Goal: Find specific page/section: Find specific page/section

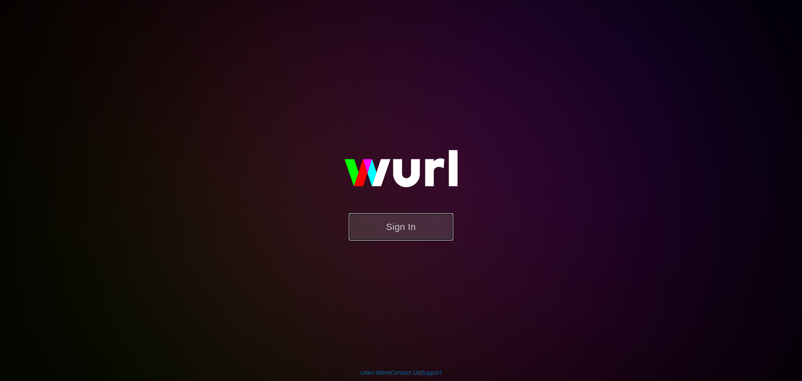
click at [390, 236] on button "Sign In" at bounding box center [401, 226] width 104 height 27
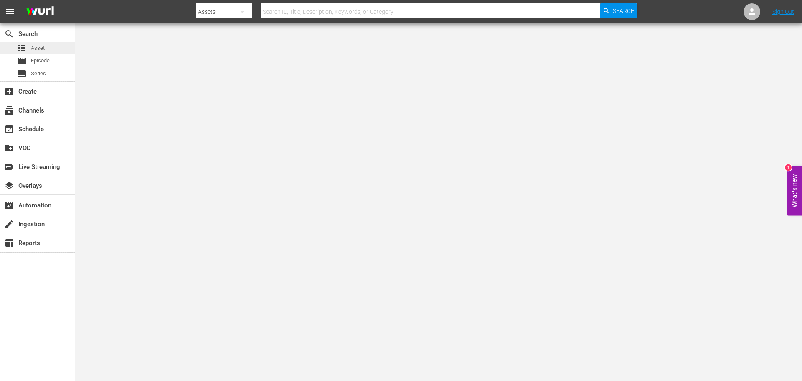
click at [43, 48] on span "Asset" at bounding box center [38, 48] width 14 height 8
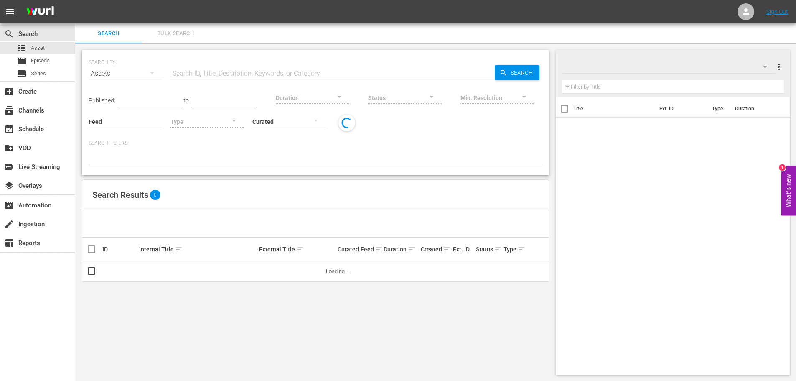
click at [247, 80] on hr at bounding box center [333, 80] width 324 height 0
drag, startPoint x: 267, startPoint y: 77, endPoint x: 281, endPoint y: 76, distance: 13.4
click at [267, 77] on input "text" at bounding box center [333, 74] width 324 height 20
paste input "AMCNVR0000020838"
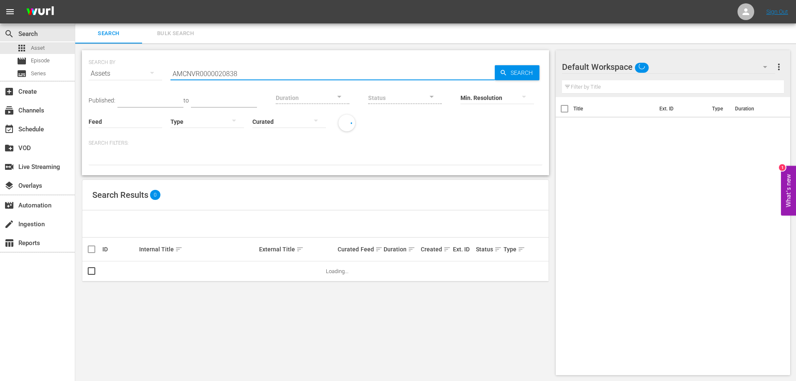
click at [499, 84] on div at bounding box center [498, 98] width 74 height 30
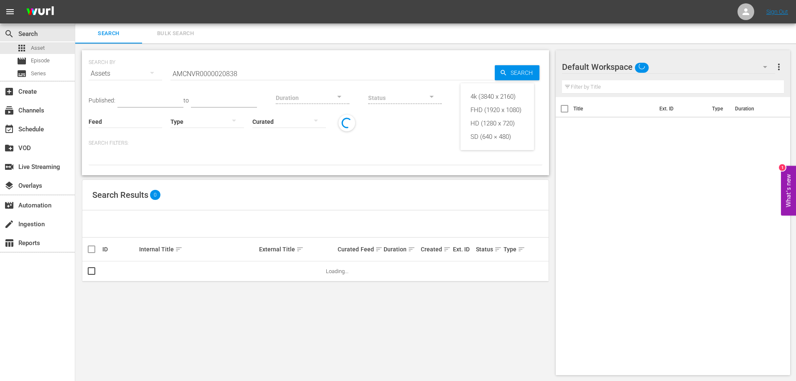
click at [517, 79] on div "4k (3840 x 2160) FHD (1920 x 1080) HD (1280 x 720) SD (640 × 480)" at bounding box center [398, 190] width 796 height 381
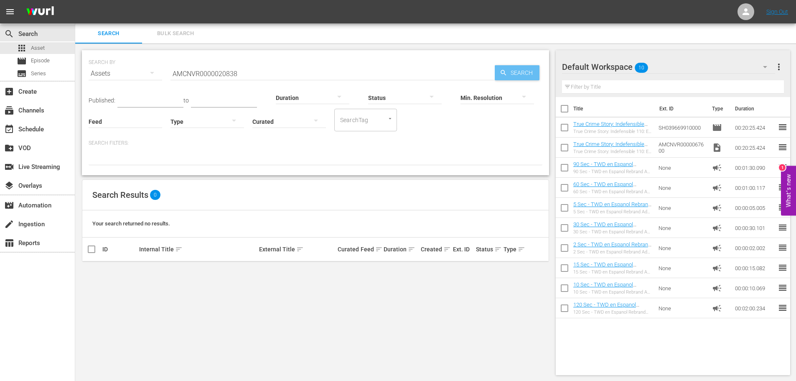
click at [517, 71] on span "Search" at bounding box center [523, 72] width 32 height 15
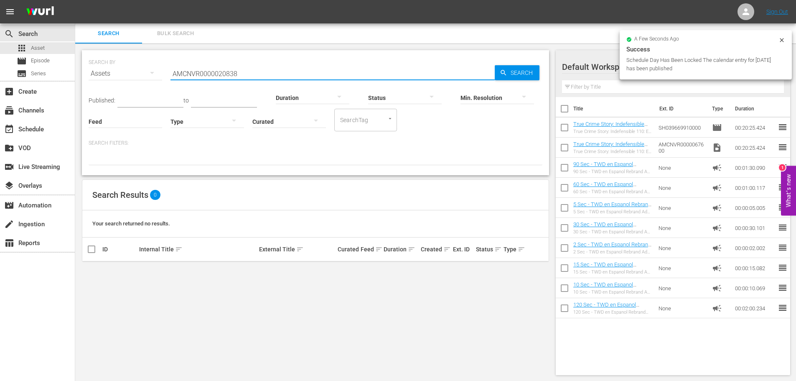
drag, startPoint x: 258, startPoint y: 74, endPoint x: 166, endPoint y: 71, distance: 91.6
click at [169, 71] on div "SEARCH BY Search By Assets Search ID, Title, Description, Keywords, or Category…" at bounding box center [316, 68] width 454 height 30
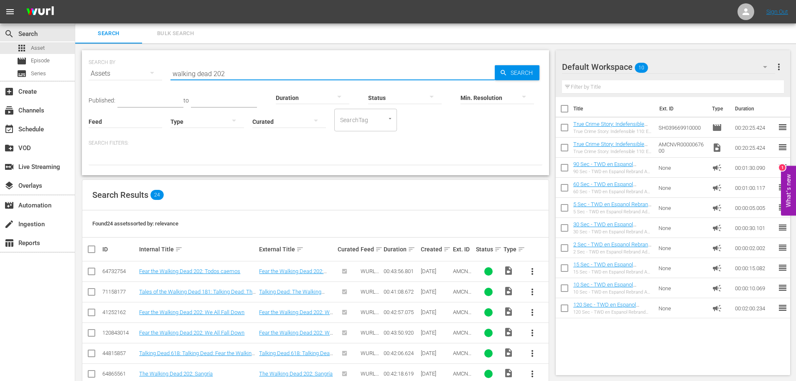
click at [227, 74] on input "walking dead 202" at bounding box center [333, 74] width 324 height 20
type input "walking dead 202 bloodletting"
